Goal: Information Seeking & Learning: Learn about a topic

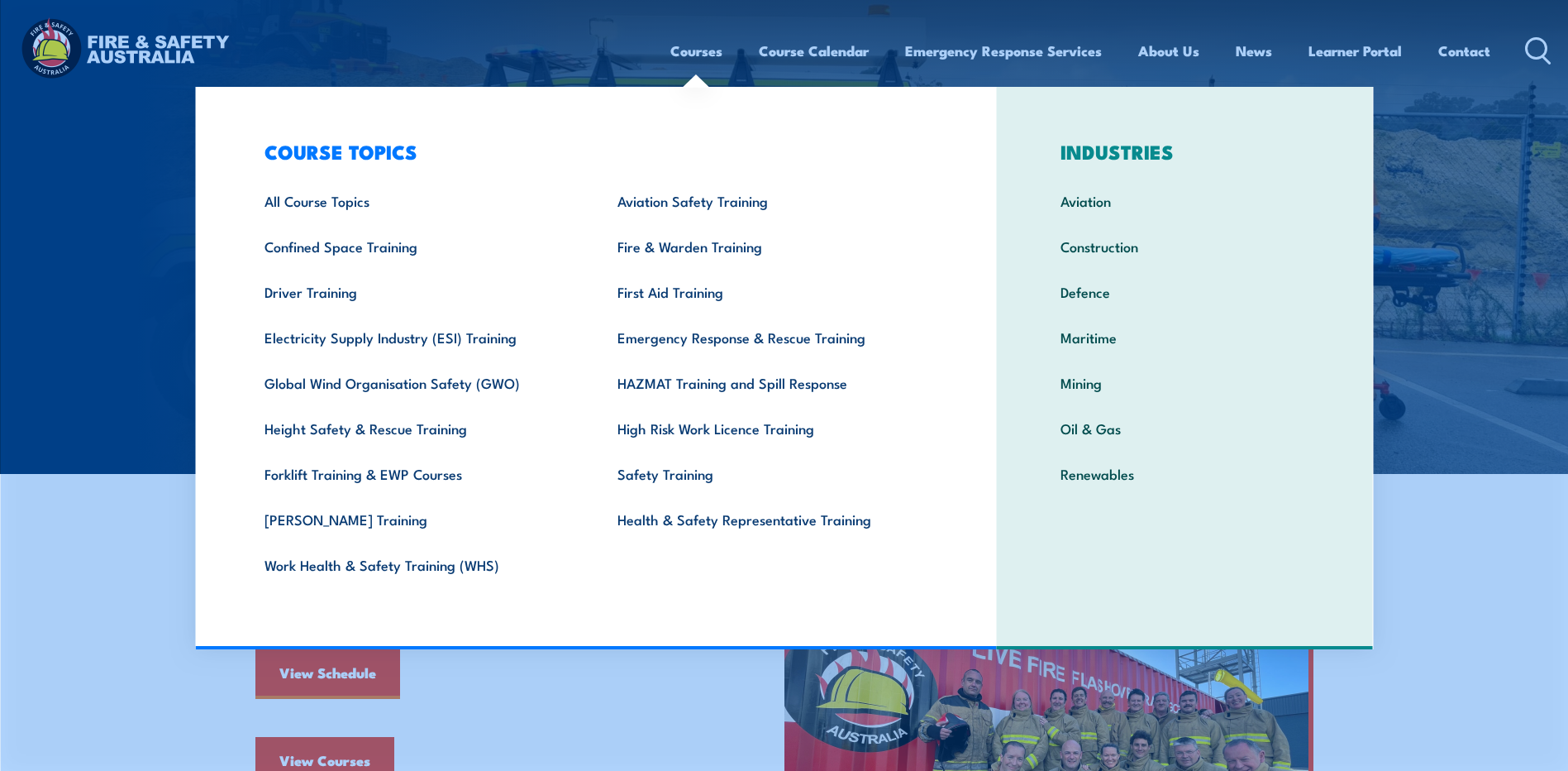
click at [688, 52] on link "Courses" at bounding box center [696, 50] width 52 height 44
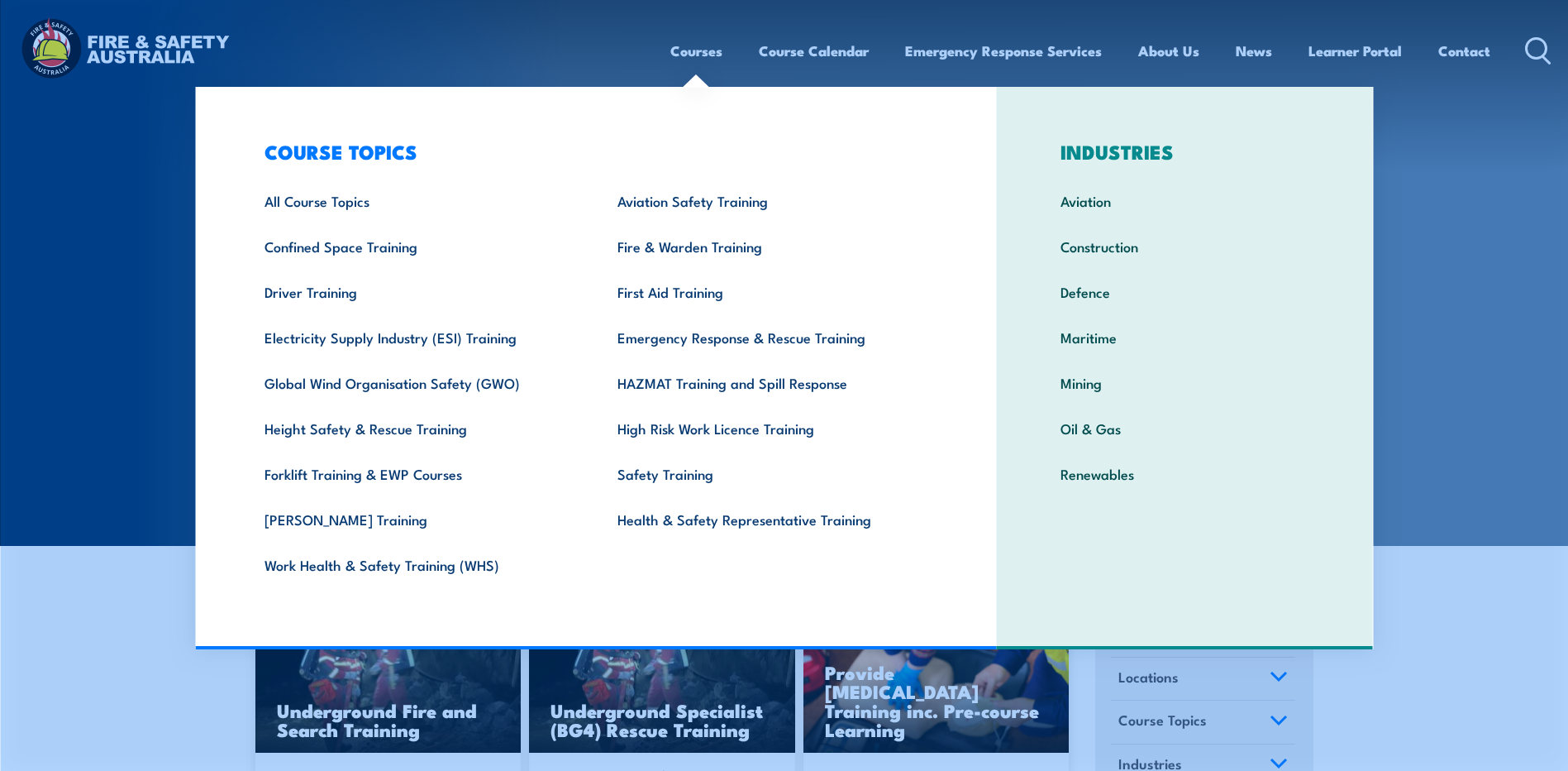
click at [1480, 252] on section "COURSES Find a course thats right for you and your team. We can train on your w…" at bounding box center [784, 273] width 1568 height 546
click at [422, 566] on link "Work Health & Safety Training (WHS)" at bounding box center [415, 564] width 353 height 46
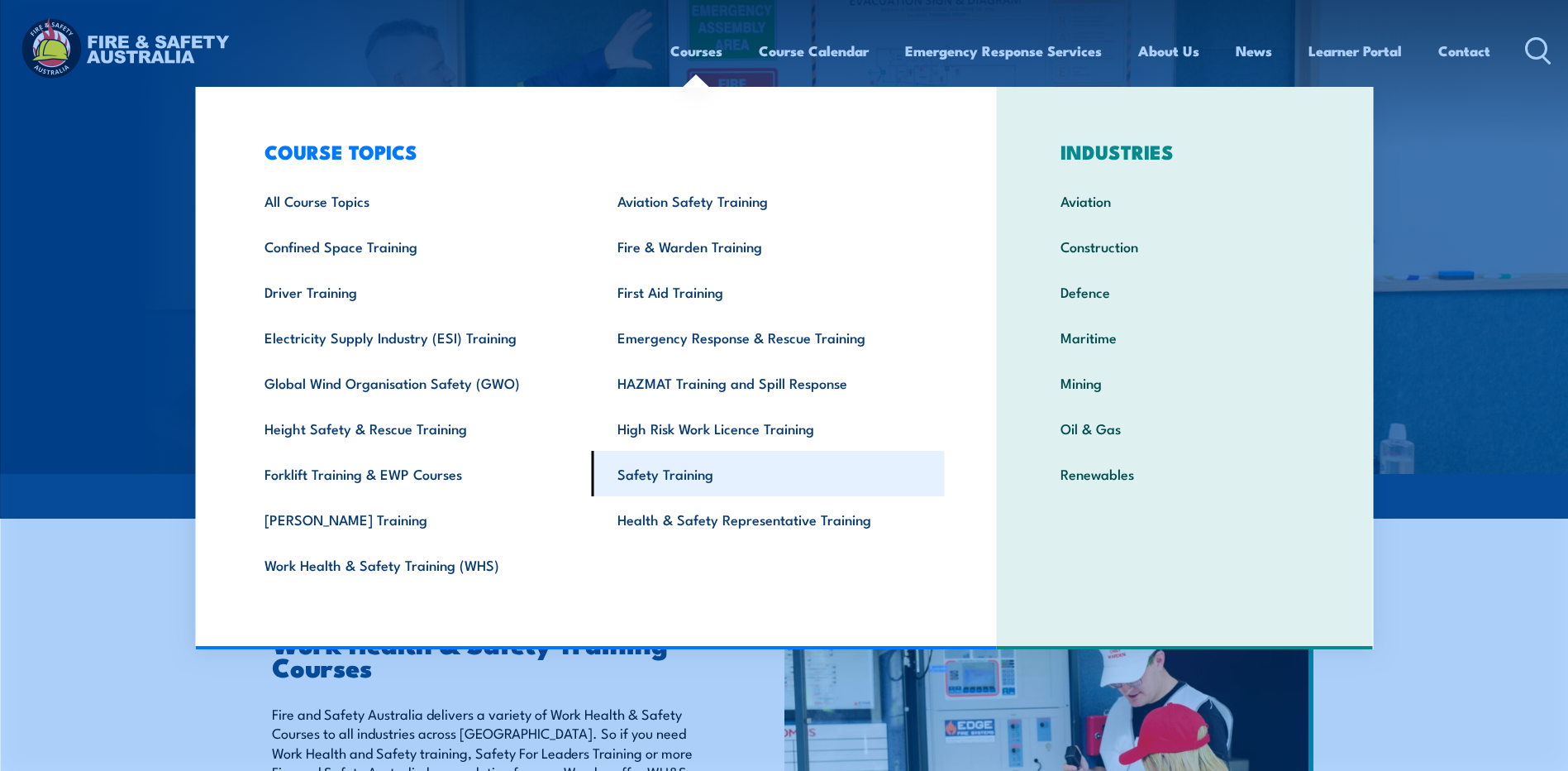
click at [707, 468] on link "Safety Training" at bounding box center [768, 473] width 353 height 46
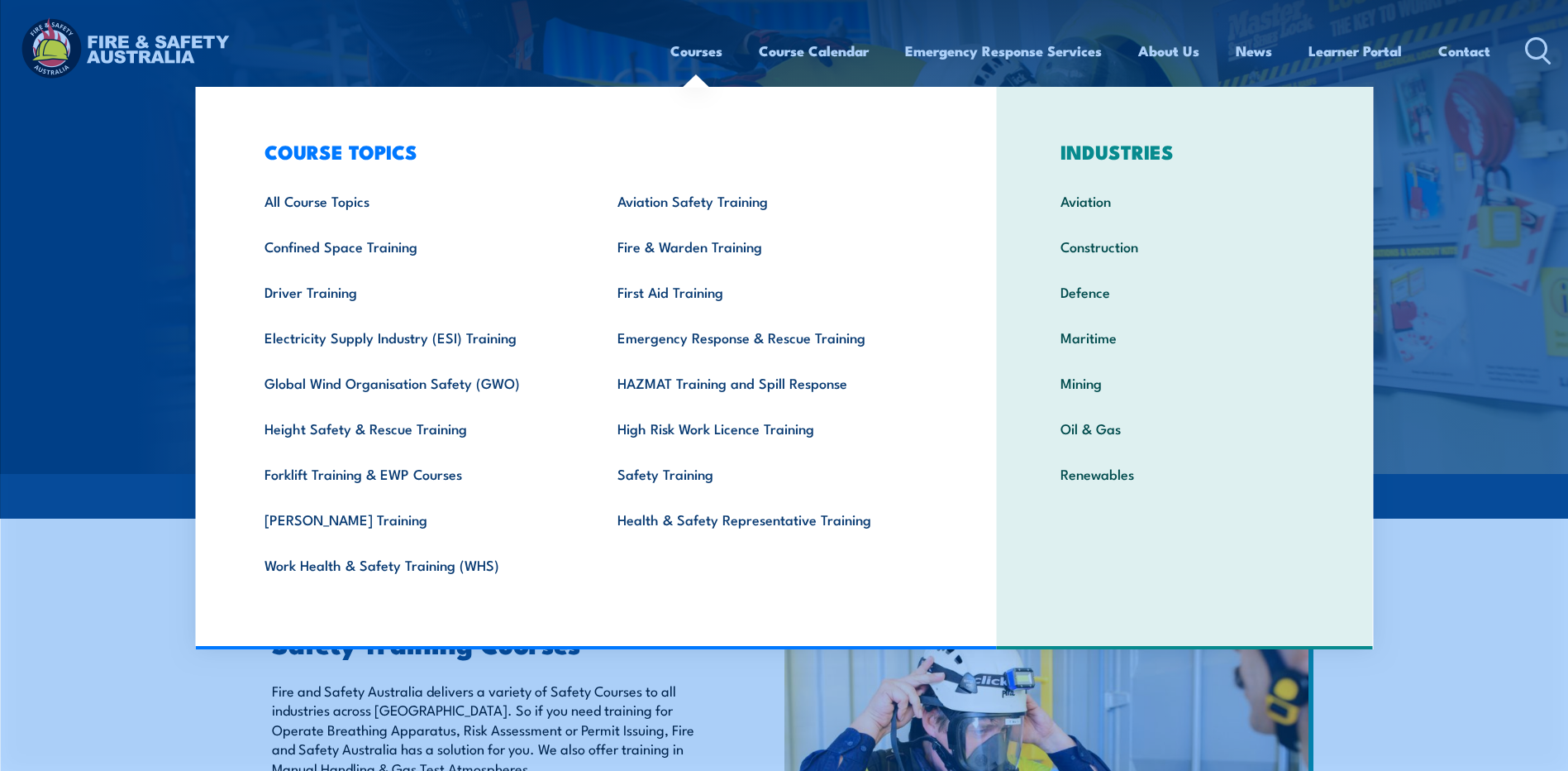
click at [682, 58] on link "Courses" at bounding box center [696, 50] width 52 height 44
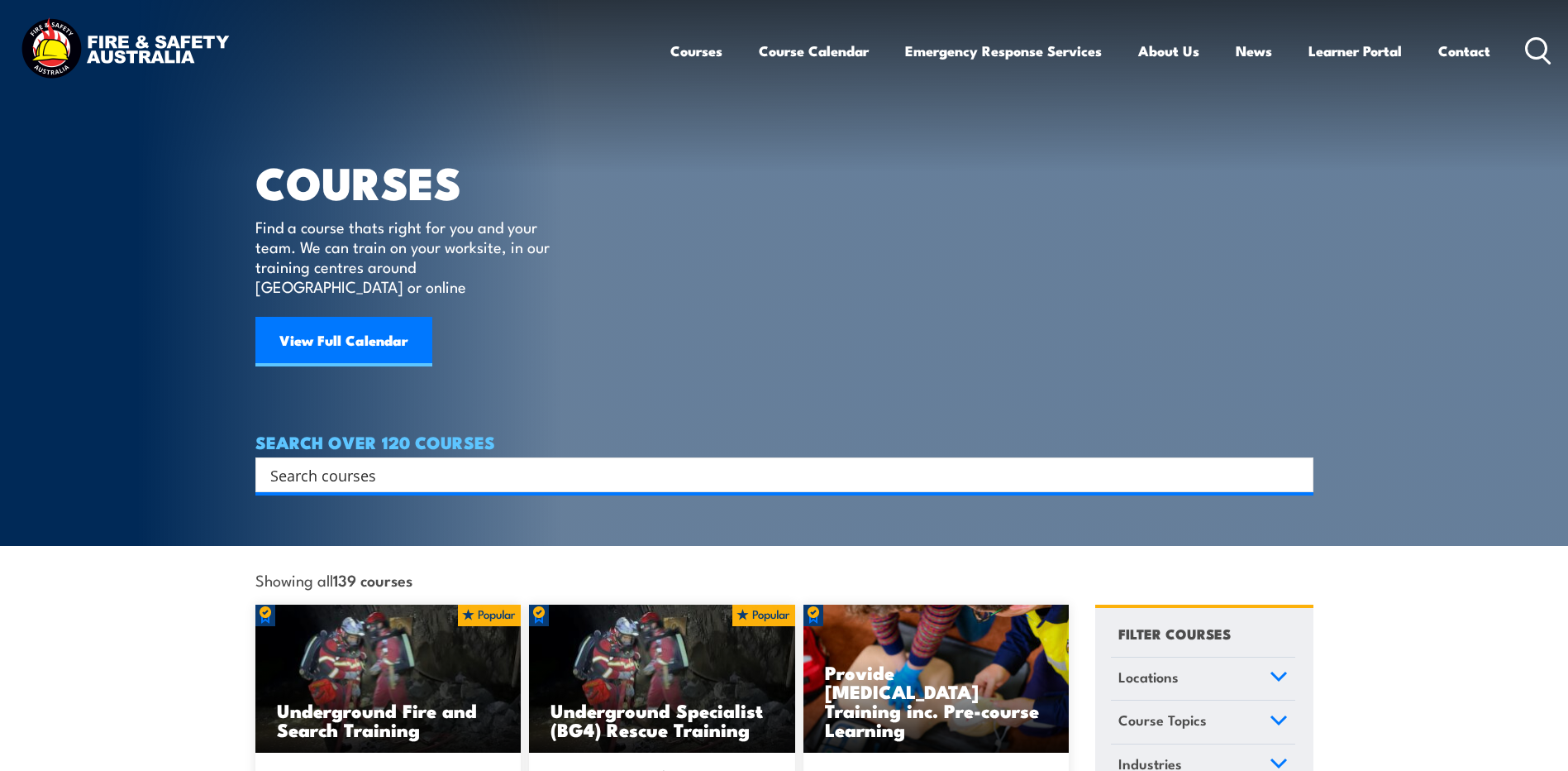
click at [375, 462] on input "Search input" at bounding box center [773, 474] width 1007 height 25
type input "working at heights"
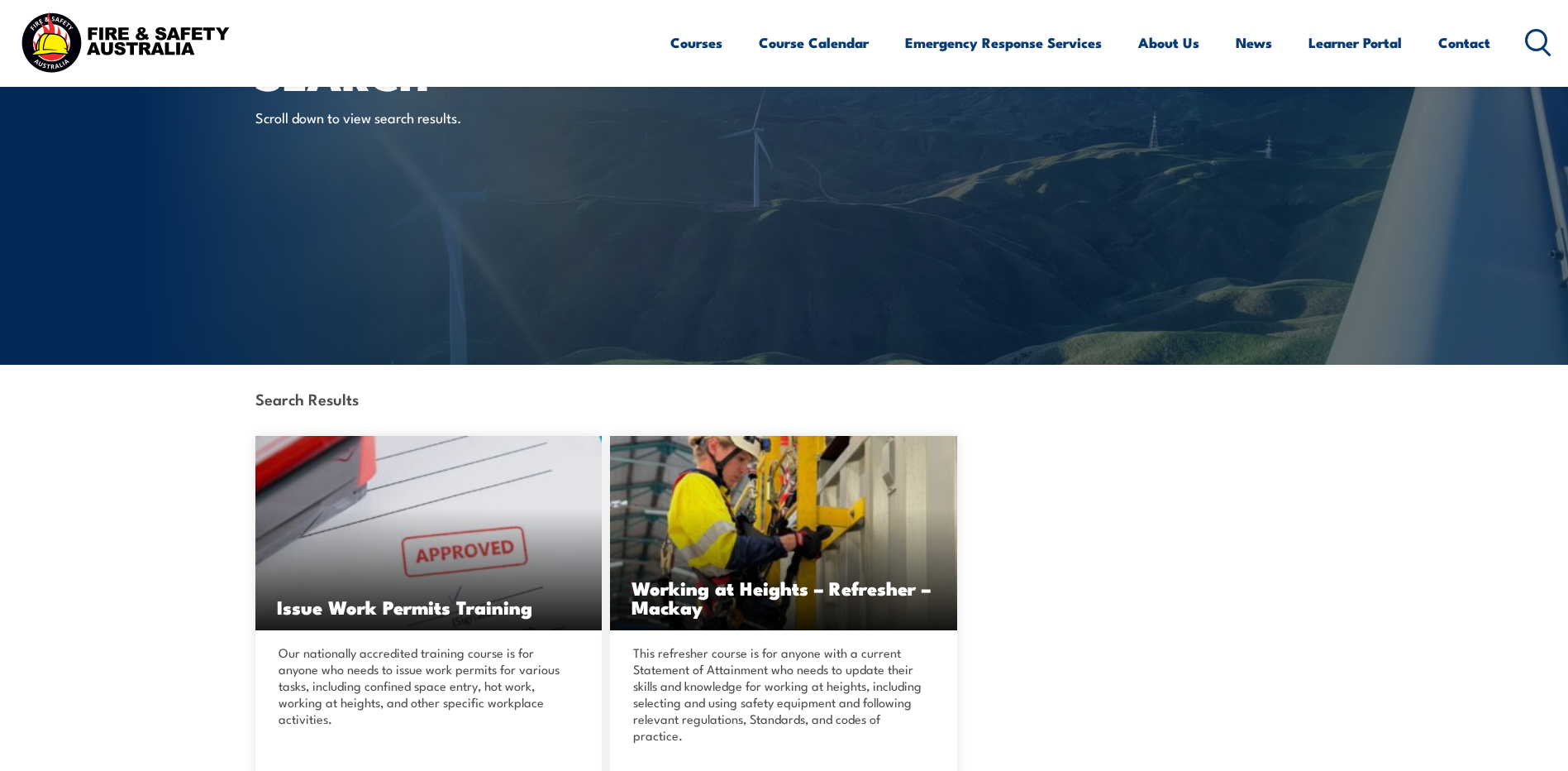
scroll to position [83, 0]
